Goal: Transaction & Acquisition: Purchase product/service

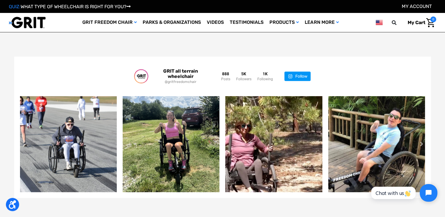
scroll to position [1212, 0]
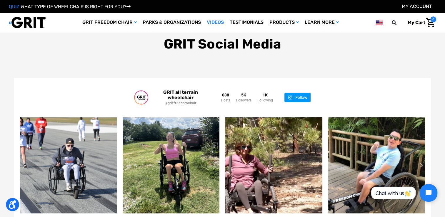
click at [210, 21] on link "Videos" at bounding box center [215, 22] width 23 height 19
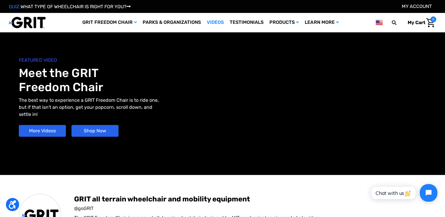
click at [98, 126] on link "Shop Now" at bounding box center [95, 131] width 47 height 12
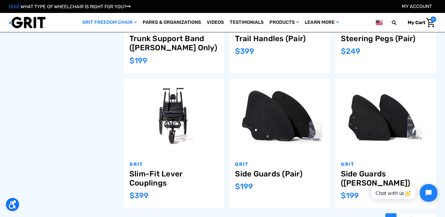
scroll to position [589, 0]
